Goal: Navigation & Orientation: Find specific page/section

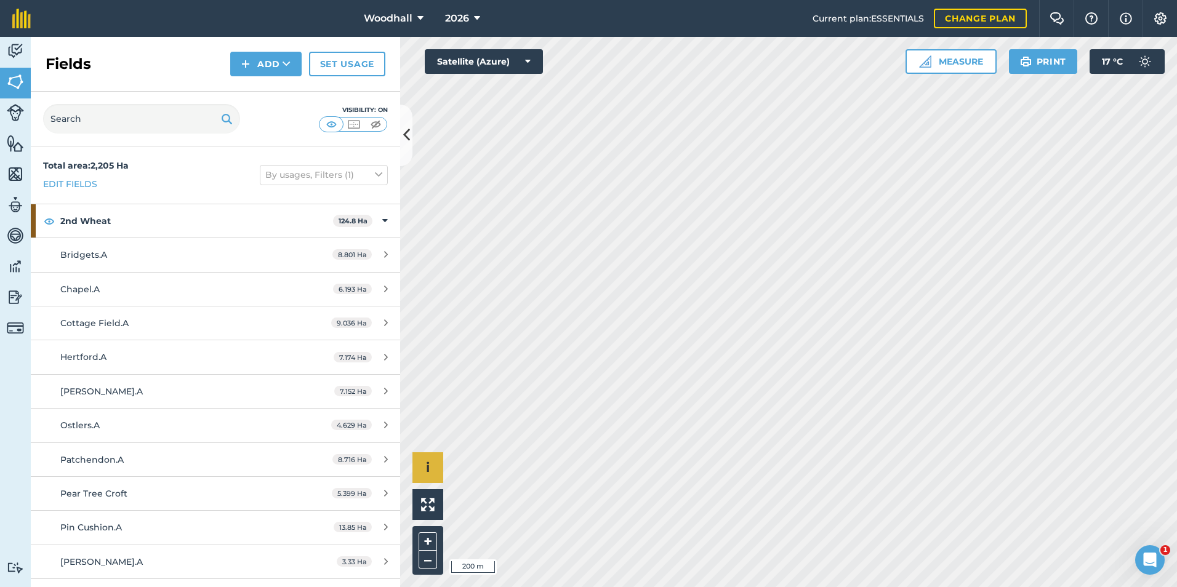
click at [437, 277] on div "Hello i © 2025 TomTom, Microsoft 200 m + –" at bounding box center [788, 312] width 777 height 550
